Goal: Task Accomplishment & Management: Manage account settings

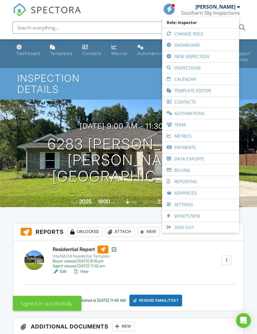
click at [202, 72] on link "Inspections" at bounding box center [200, 67] width 71 height 11
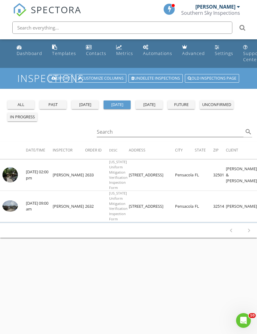
click at [24, 103] on div "all" at bounding box center [21, 105] width 22 height 6
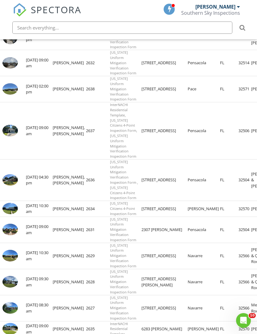
scroll to position [135, 0]
click at [14, 137] on img at bounding box center [9, 131] width 15 height 12
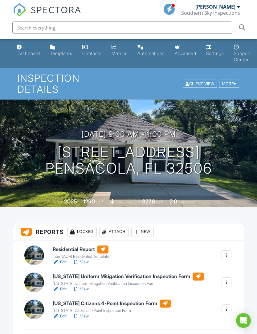
scroll to position [60, 0]
